Goal: Information Seeking & Learning: Learn about a topic

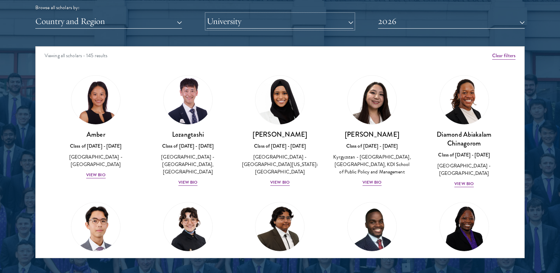
click at [221, 23] on button "University" at bounding box center [280, 21] width 147 height 14
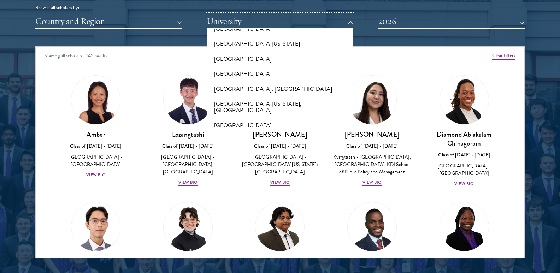
scroll to position [5824, 0]
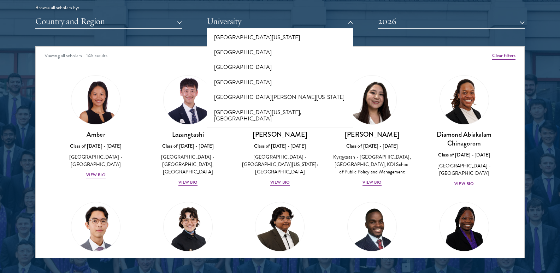
click at [399, 75] on div "Nurzada Abdivalieva Class of [DATE] - [DATE] [GEOGRAPHIC_DATA] - [GEOGRAPHIC_DA…" at bounding box center [372, 130] width 92 height 125
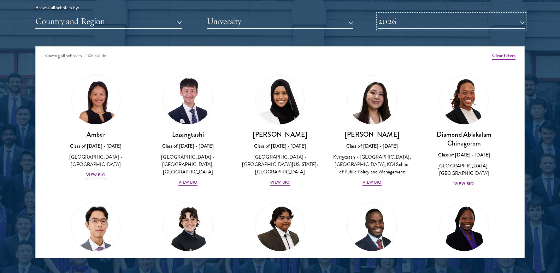
click at [401, 22] on button "2026" at bounding box center [451, 21] width 147 height 14
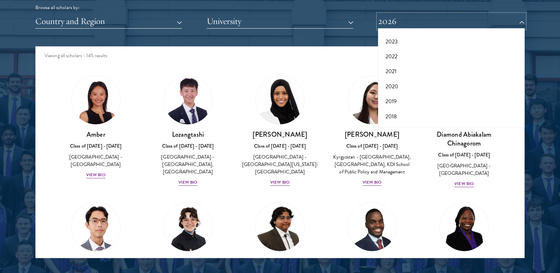
scroll to position [74, 0]
click at [472, 117] on button "2017" at bounding box center [451, 118] width 142 height 15
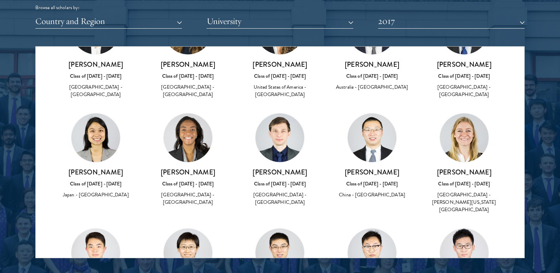
scroll to position [2205, 0]
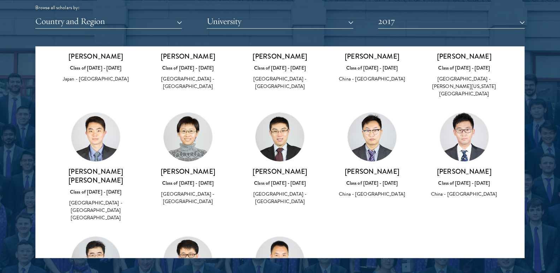
click at [435, 14] on div "Browse all scholars by: Country and Region All Countries and Regions [GEOGRAPHI…" at bounding box center [280, 1] width 490 height 55
click at [460, 30] on div "Scholar Directory Congratulations and welcome to the Schwarzman Scholars Class …" at bounding box center [280, 78] width 490 height 359
click at [503, 24] on button "2017" at bounding box center [451, 21] width 147 height 14
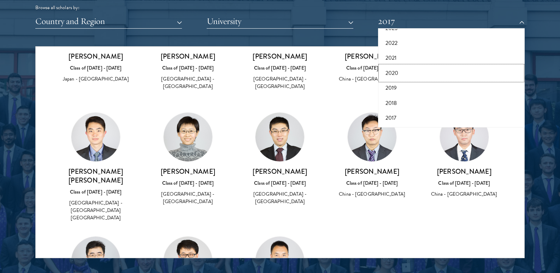
click at [437, 78] on button "2020" at bounding box center [451, 73] width 142 height 15
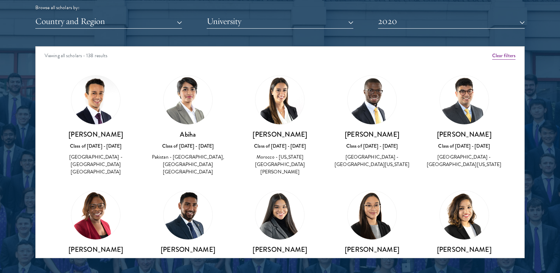
scroll to position [28, 0]
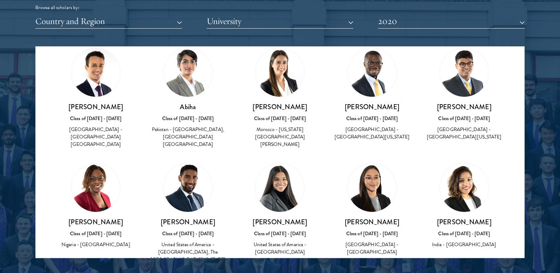
click at [362, 105] on h3 "[PERSON_NAME]" at bounding box center [372, 106] width 78 height 9
click at [368, 65] on img at bounding box center [372, 72] width 49 height 49
click at [375, 122] on div "Class of [DATE] - [DATE]" at bounding box center [372, 118] width 78 height 7
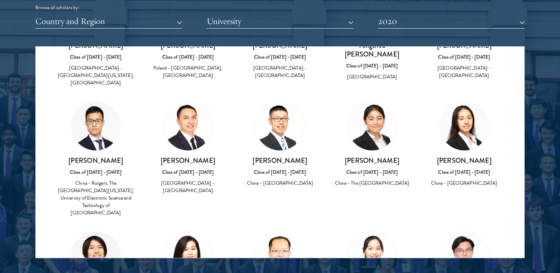
scroll to position [2904, 0]
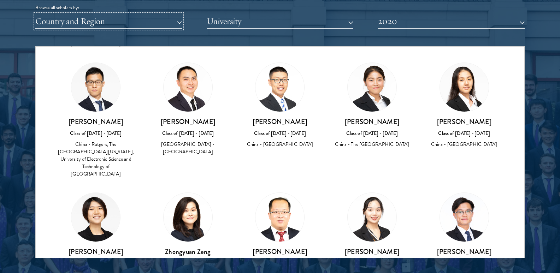
click at [75, 21] on button "Country and Region" at bounding box center [108, 21] width 147 height 14
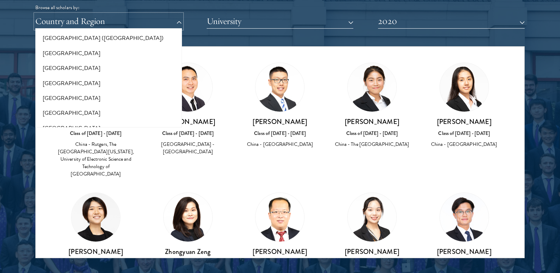
scroll to position [949, 0]
click at [47, 80] on button "[GEOGRAPHIC_DATA]" at bounding box center [108, 82] width 142 height 15
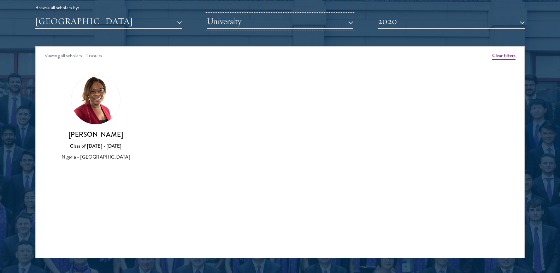
click at [277, 22] on button "University" at bounding box center [280, 21] width 147 height 14
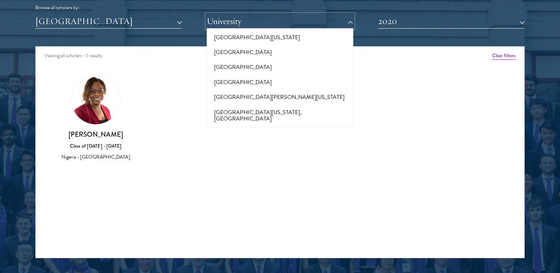
click at [269, 23] on button "University" at bounding box center [280, 21] width 147 height 14
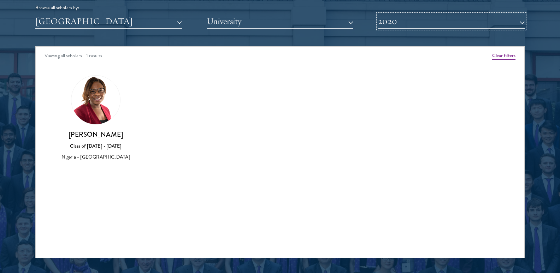
click at [402, 15] on button "2020" at bounding box center [451, 21] width 147 height 14
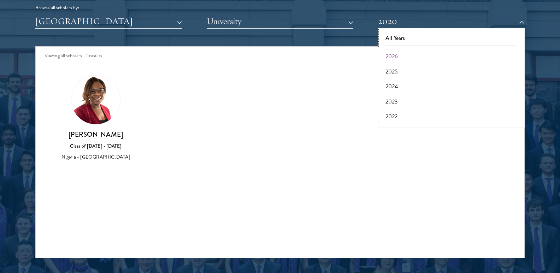
click at [388, 38] on button "All Years" at bounding box center [451, 38] width 142 height 15
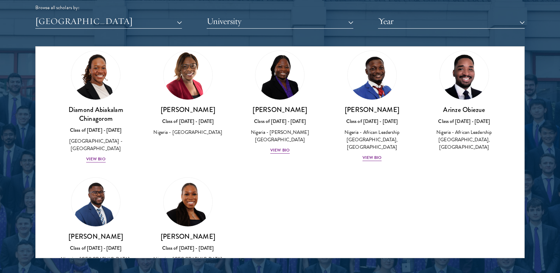
scroll to position [26, 0]
